Goal: Task Accomplishment & Management: Manage account settings

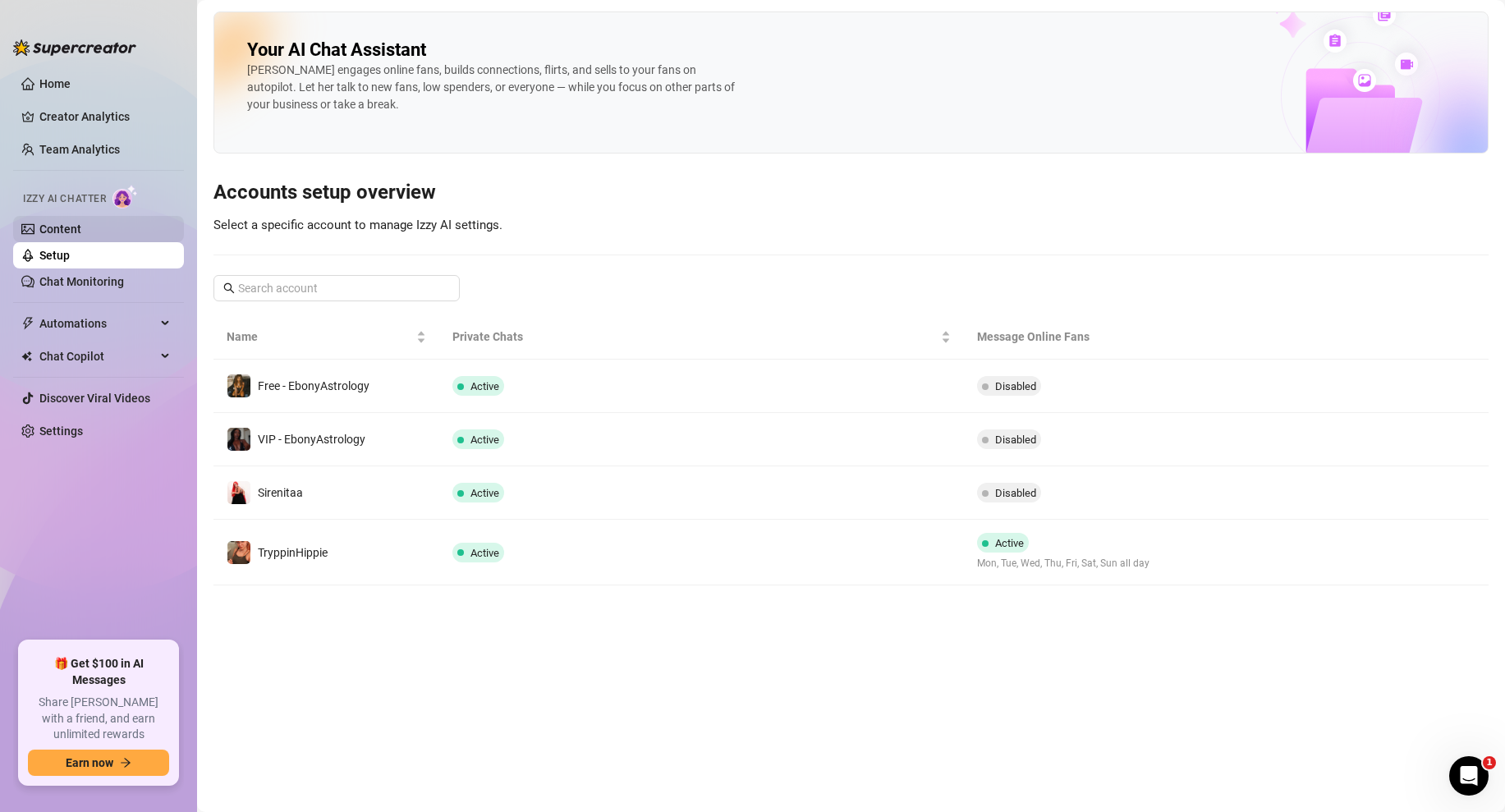
click at [73, 232] on link "Content" at bounding box center [61, 229] width 42 height 14
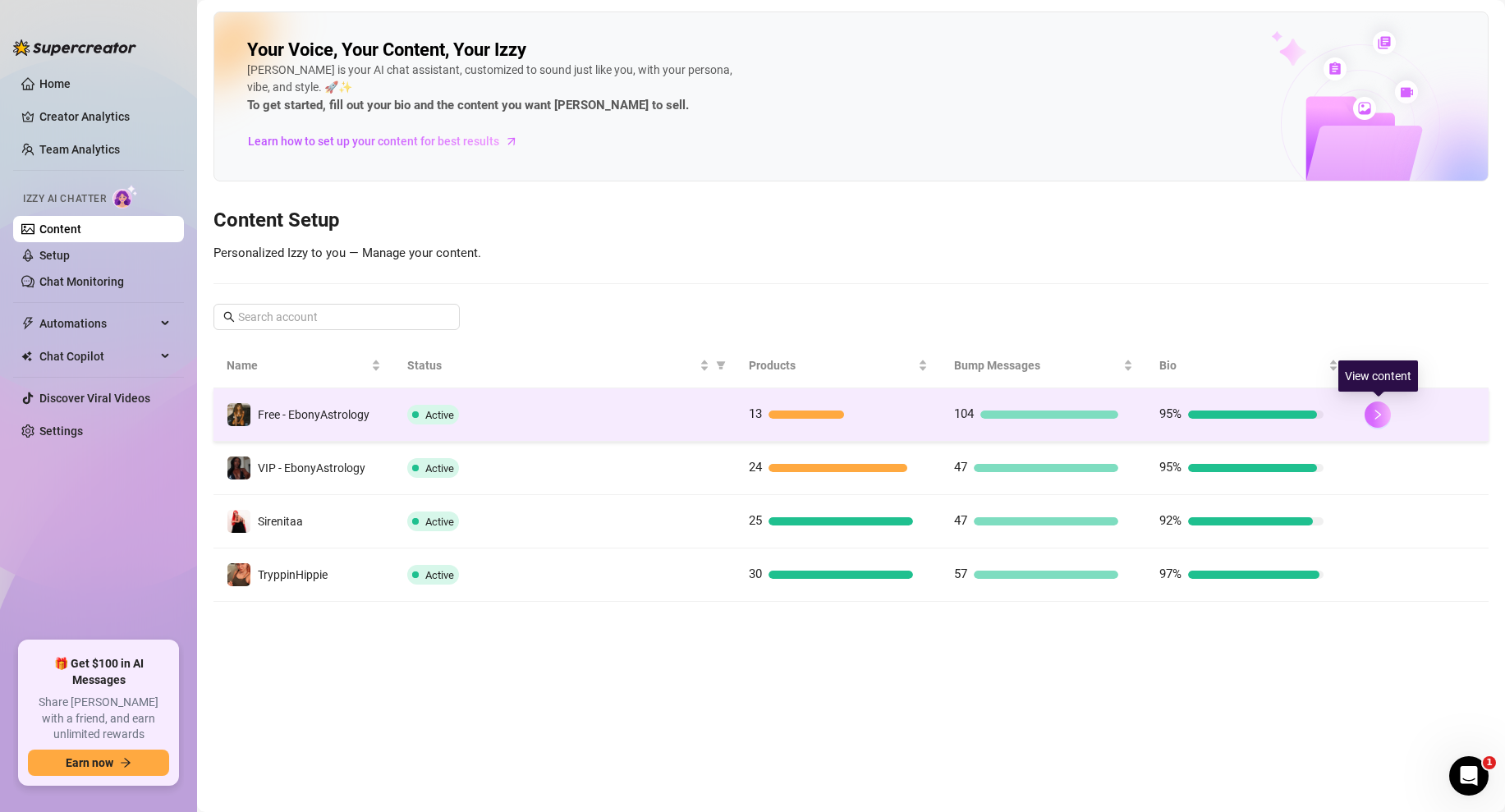
click at [1381, 423] on button "button" at bounding box center [1377, 414] width 26 height 26
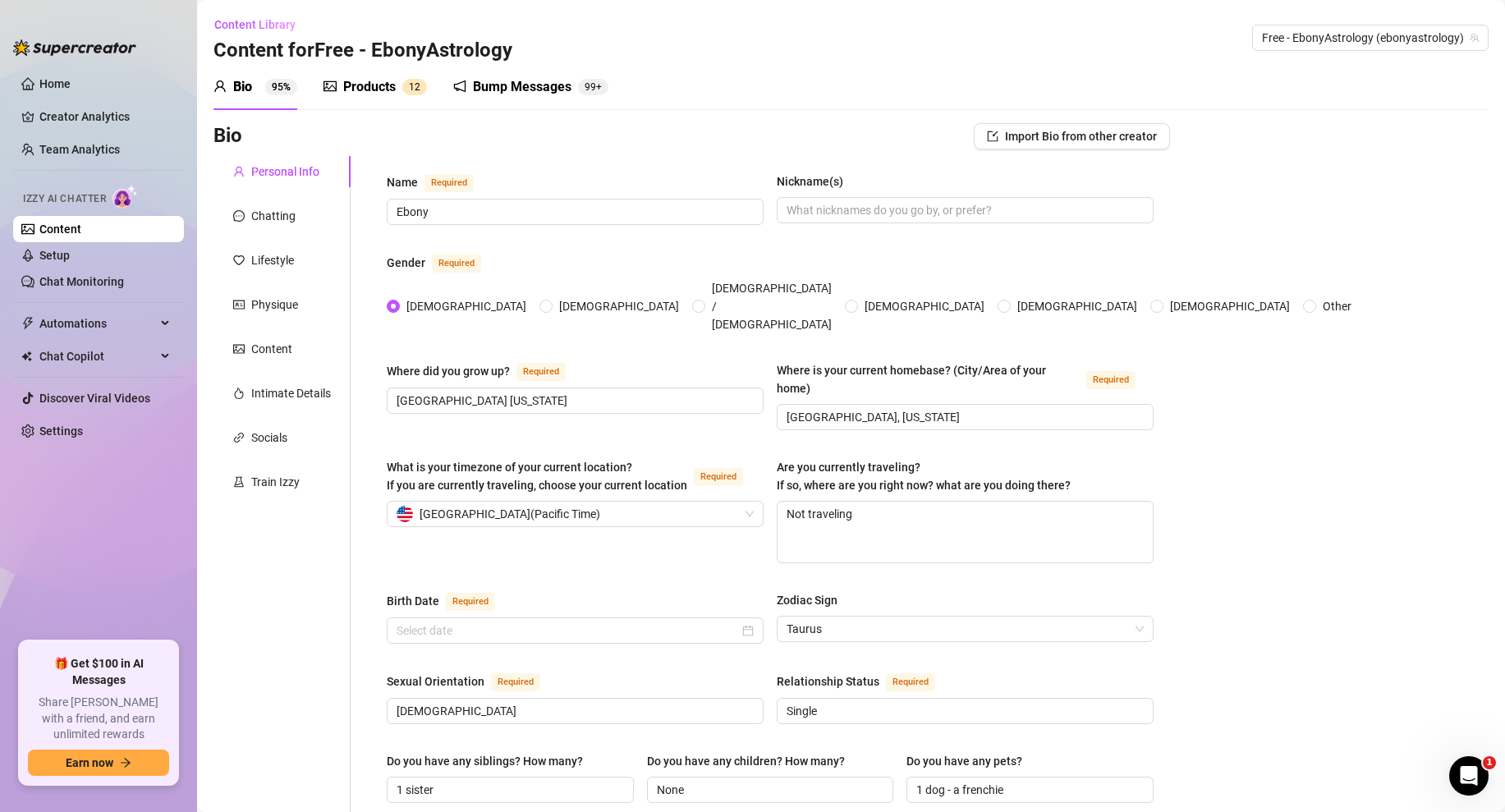
radio input "true"
checkbox input "true"
type input "[DATE]"
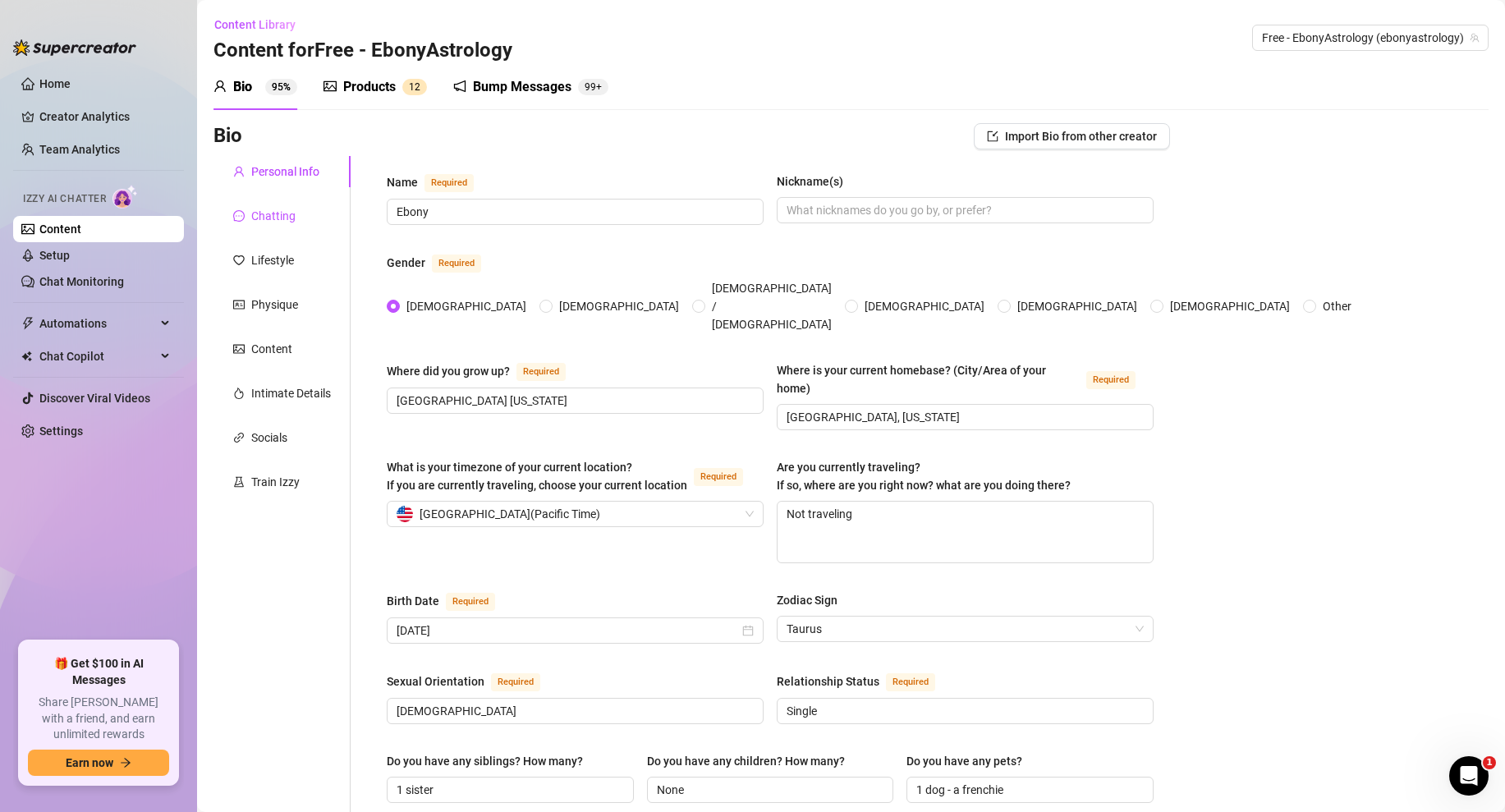
click at [284, 219] on div "Chatting" at bounding box center [273, 215] width 44 height 18
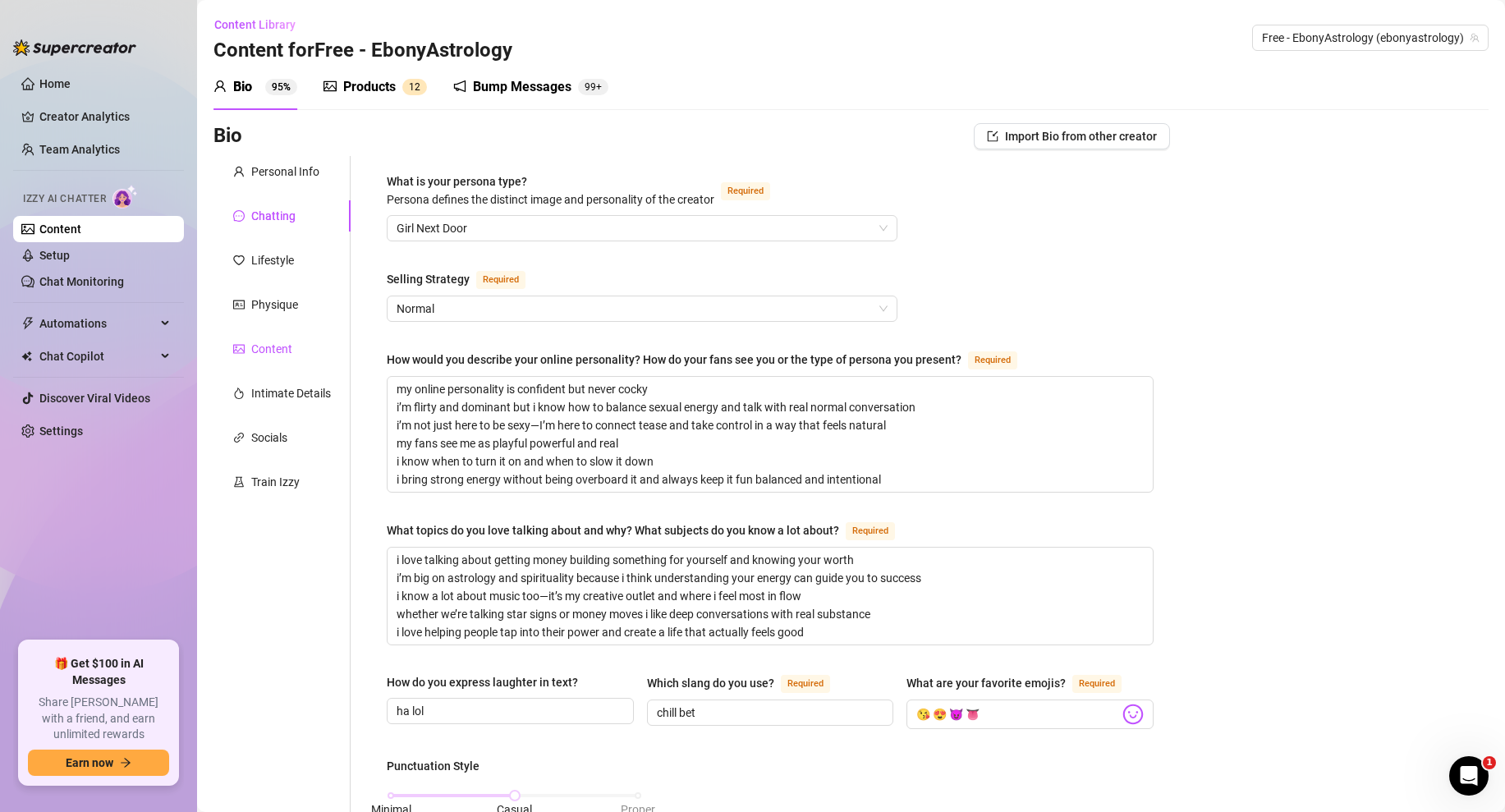
click at [275, 347] on div "Content" at bounding box center [271, 348] width 41 height 18
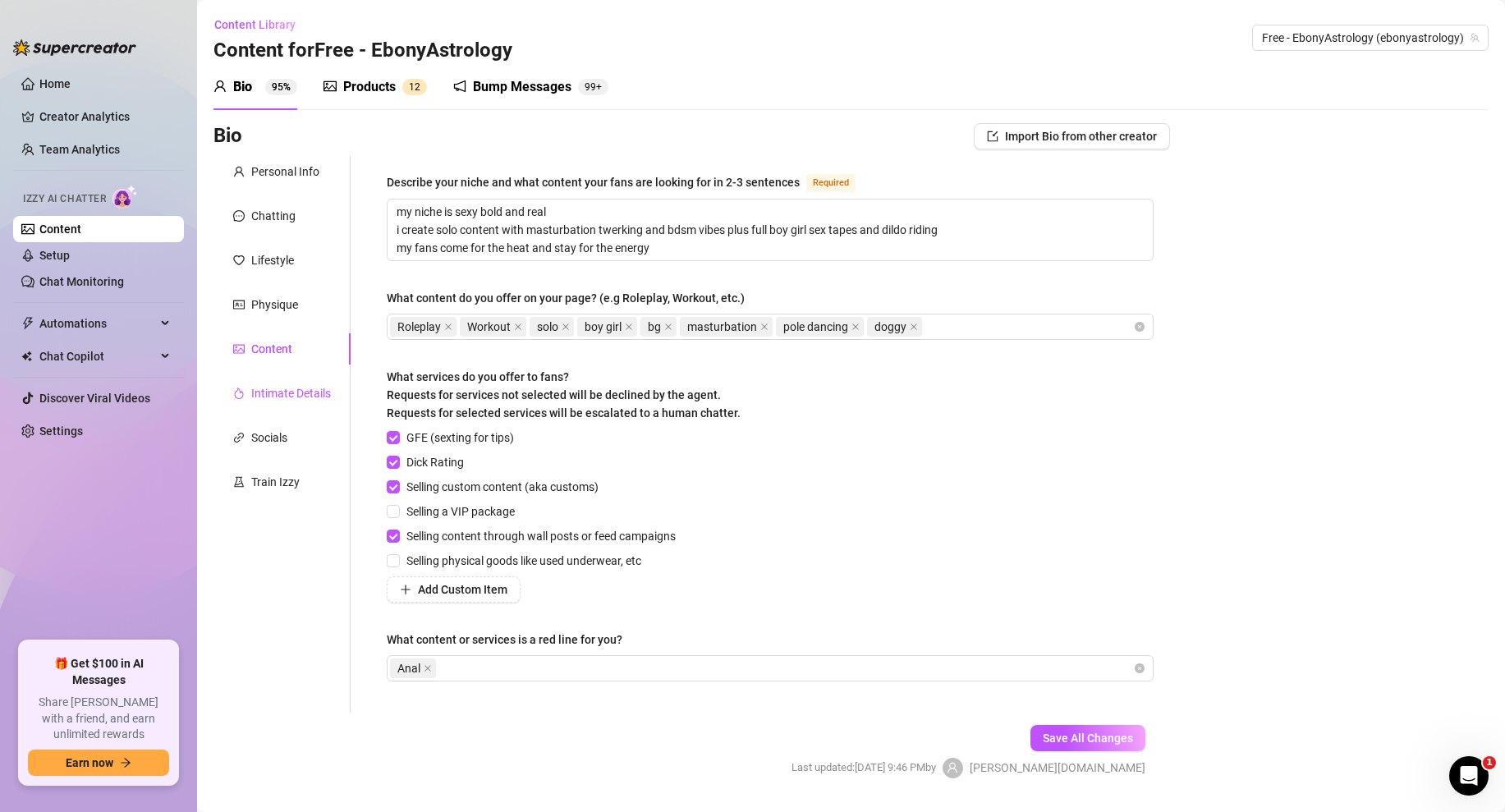
click at [268, 391] on div "Intimate Details" at bounding box center [291, 393] width 79 height 18
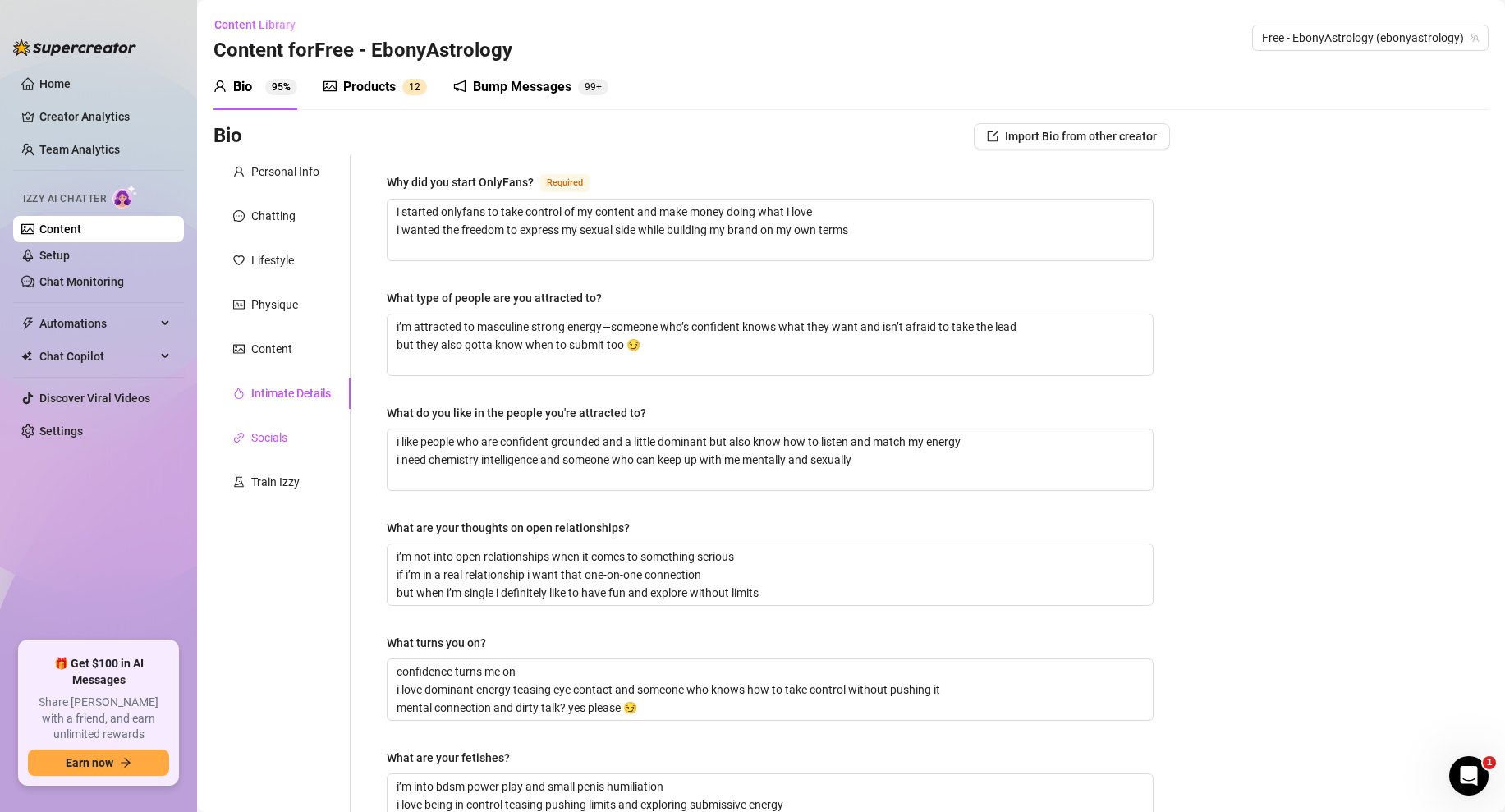
click at [267, 433] on div "Socials" at bounding box center [269, 437] width 36 height 18
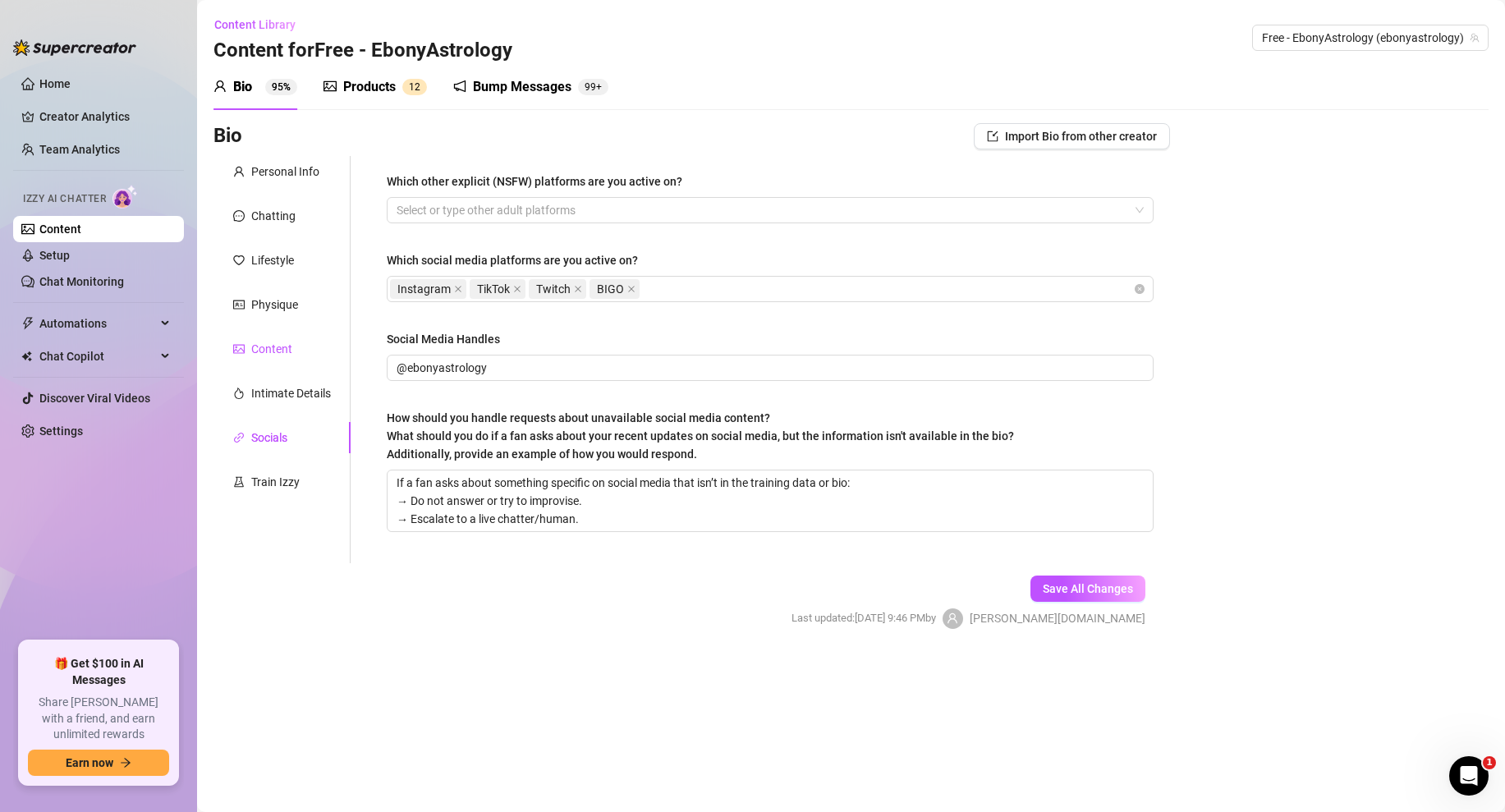
click at [271, 349] on div "Content" at bounding box center [271, 348] width 41 height 18
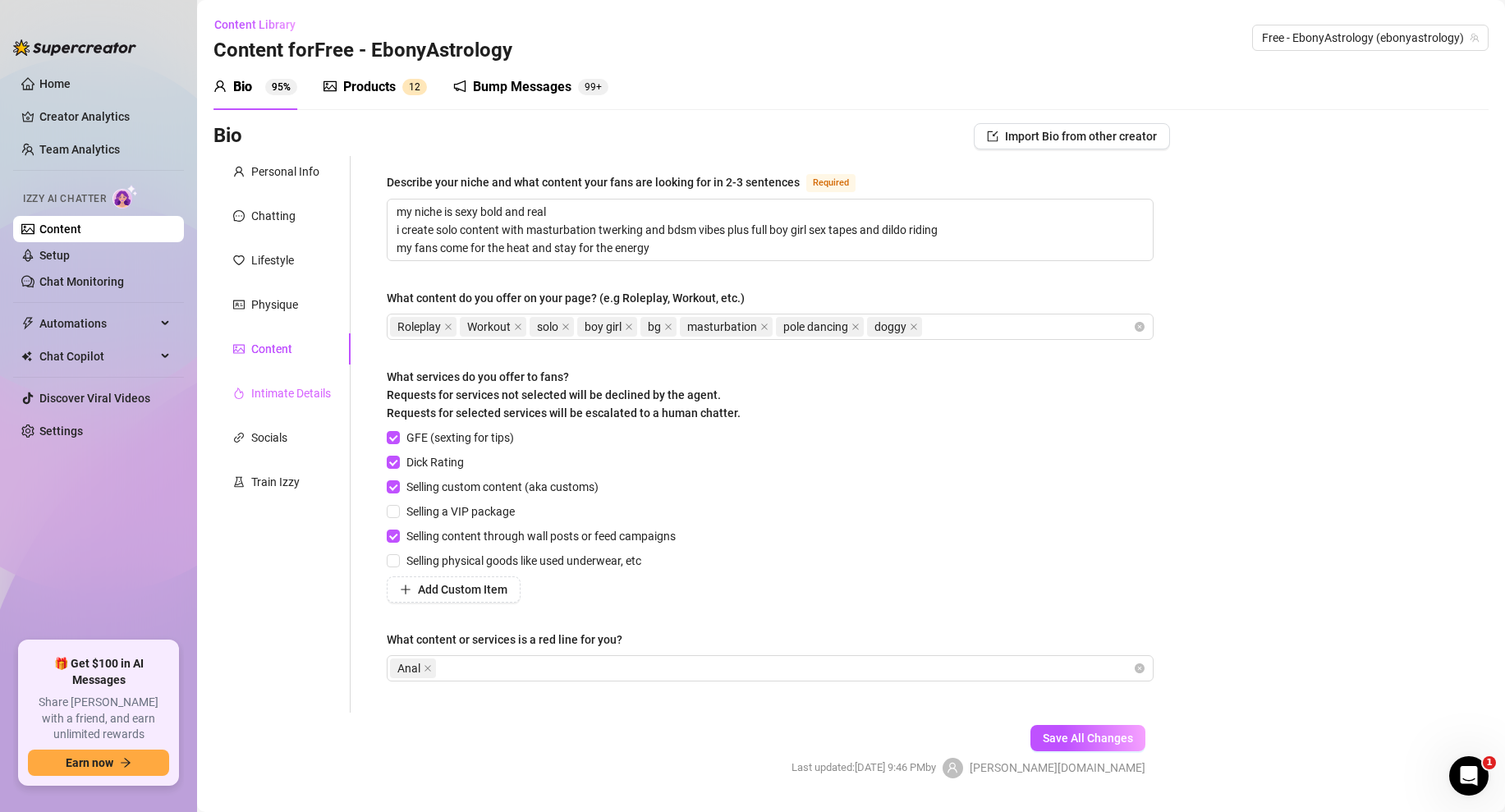
click at [267, 405] on div "Intimate Details" at bounding box center [282, 393] width 137 height 31
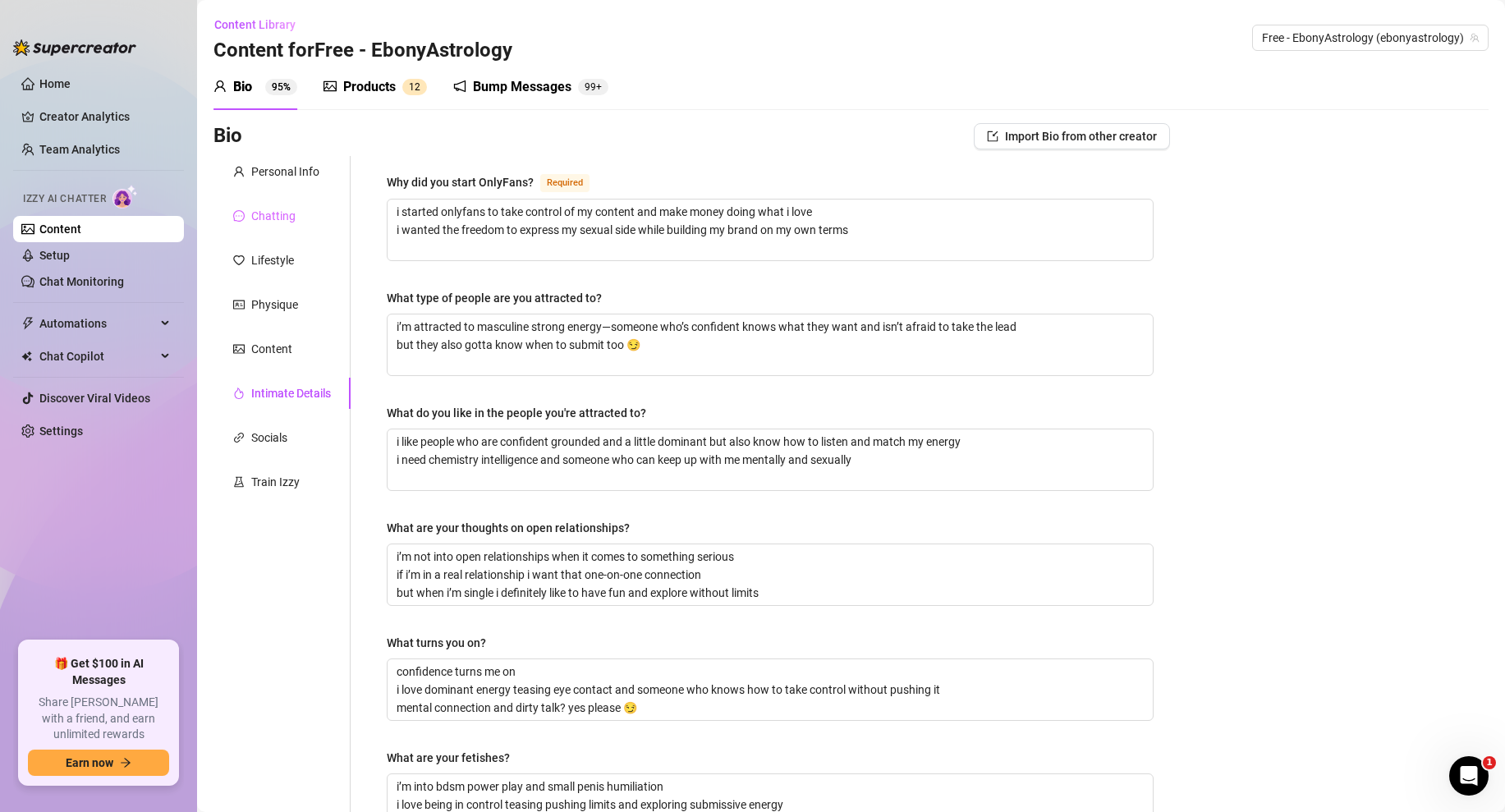
click at [271, 229] on div "Chatting" at bounding box center [282, 215] width 137 height 31
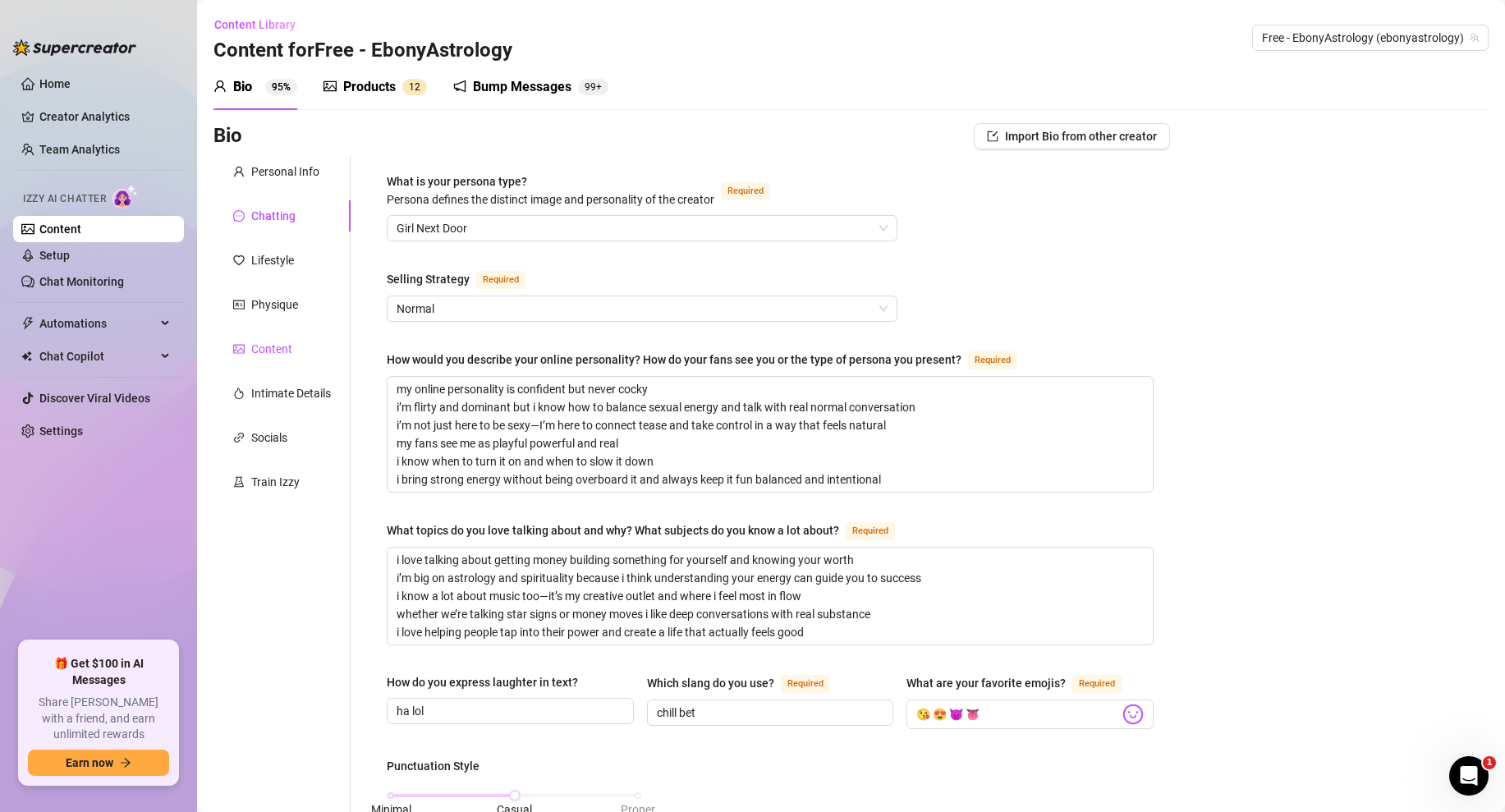
click at [270, 348] on div "Content" at bounding box center [271, 348] width 41 height 18
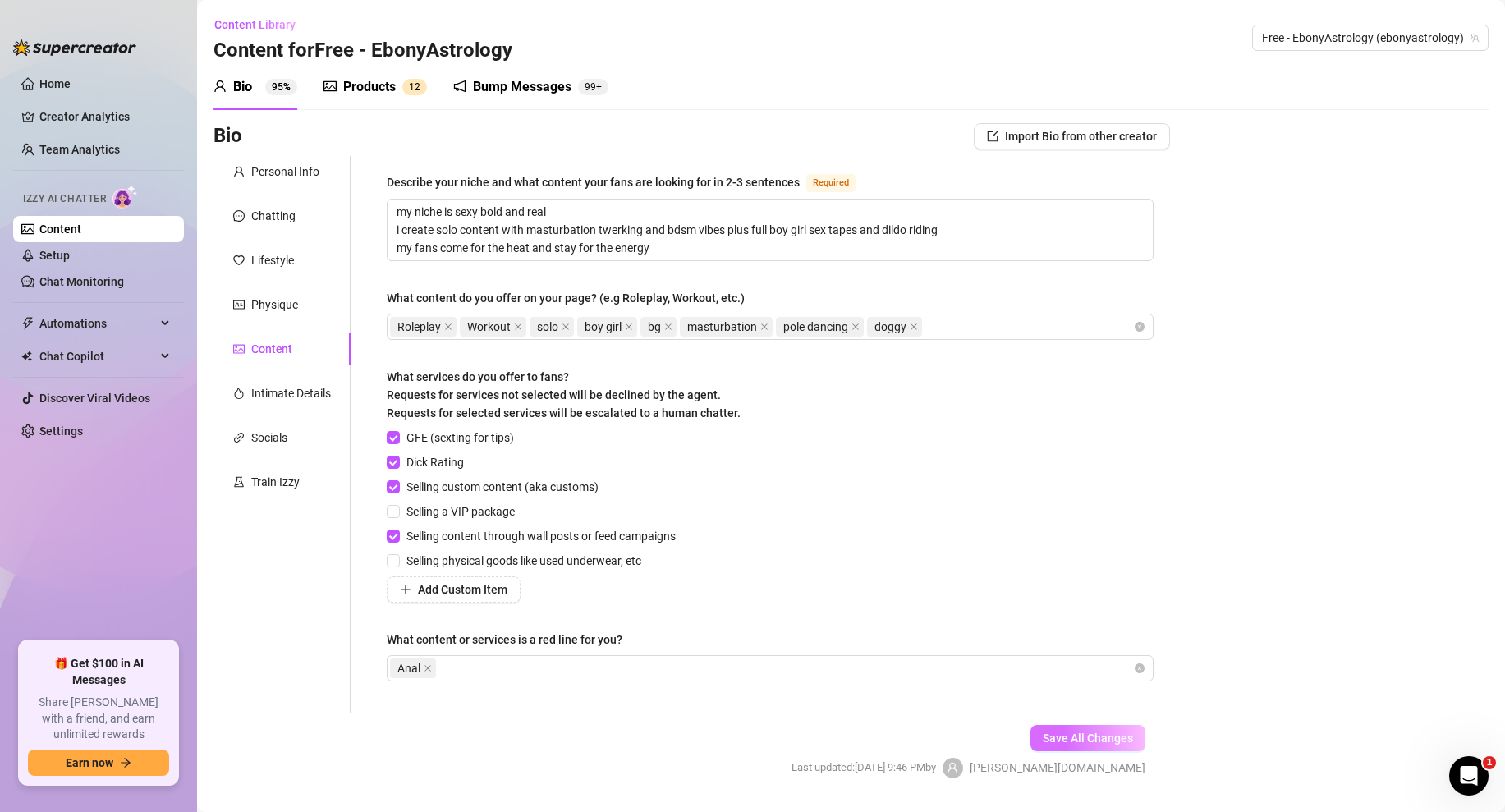
click at [1070, 743] on span "Save All Changes" at bounding box center [1088, 738] width 90 height 14
